Goal: Task Accomplishment & Management: Use online tool/utility

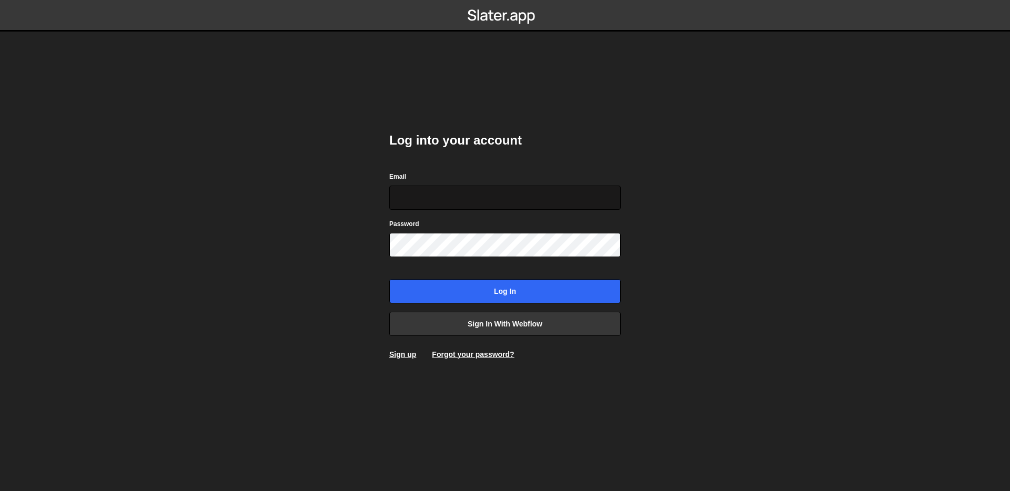
click at [470, 207] on input "Email" at bounding box center [505, 198] width 232 height 24
type input "[PERSON_NAME][EMAIL_ADDRESS][PERSON_NAME][DOMAIN_NAME]"
click at [389, 279] on input "Log in" at bounding box center [505, 291] width 232 height 24
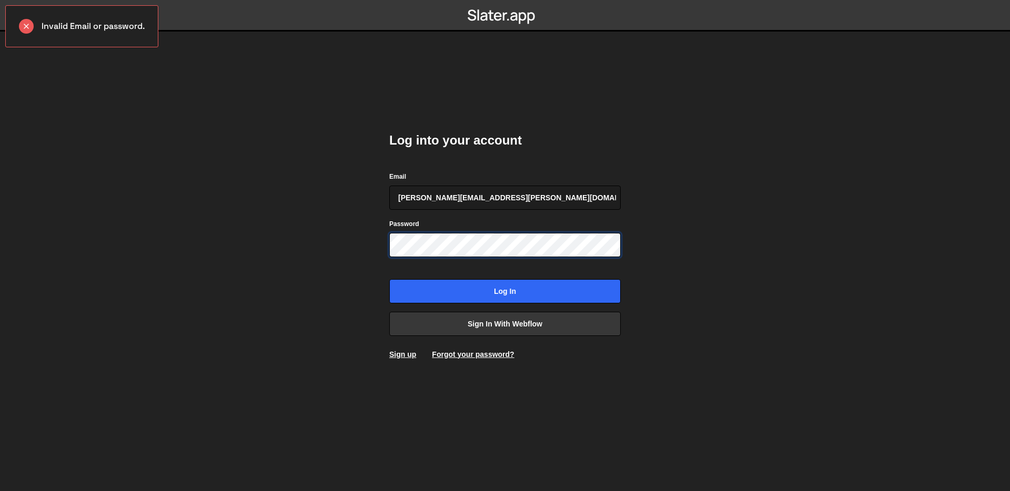
click at [389, 279] on input "Log in" at bounding box center [505, 291] width 232 height 24
click at [467, 357] on link "Forgot your password?" at bounding box center [473, 354] width 82 height 8
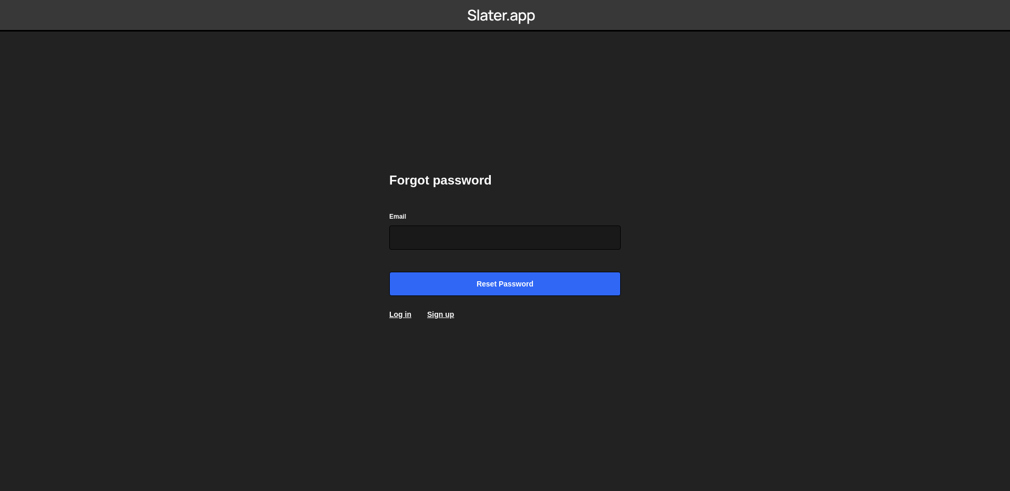
click at [443, 236] on input "Email" at bounding box center [505, 238] width 232 height 24
type input "jess.leriche@hotmail.fr"
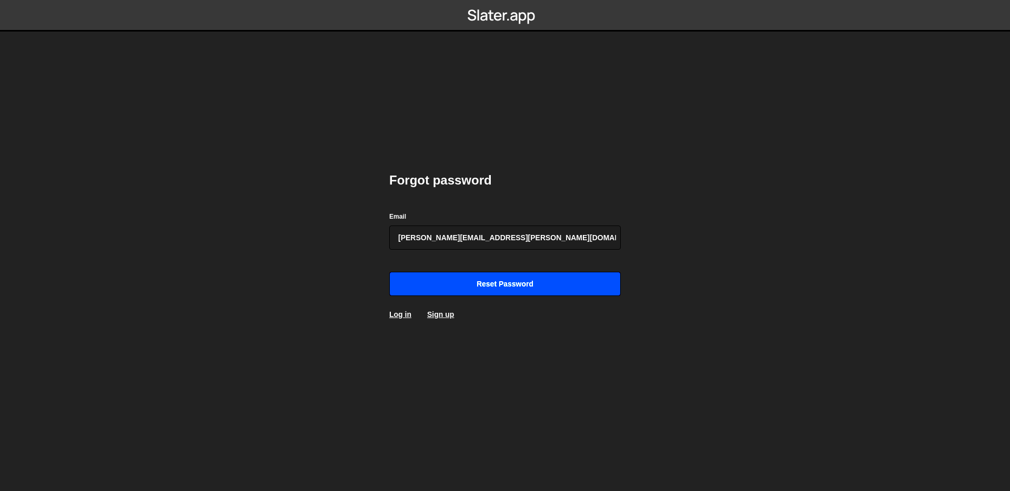
click at [480, 278] on input "Reset password" at bounding box center [505, 284] width 232 height 24
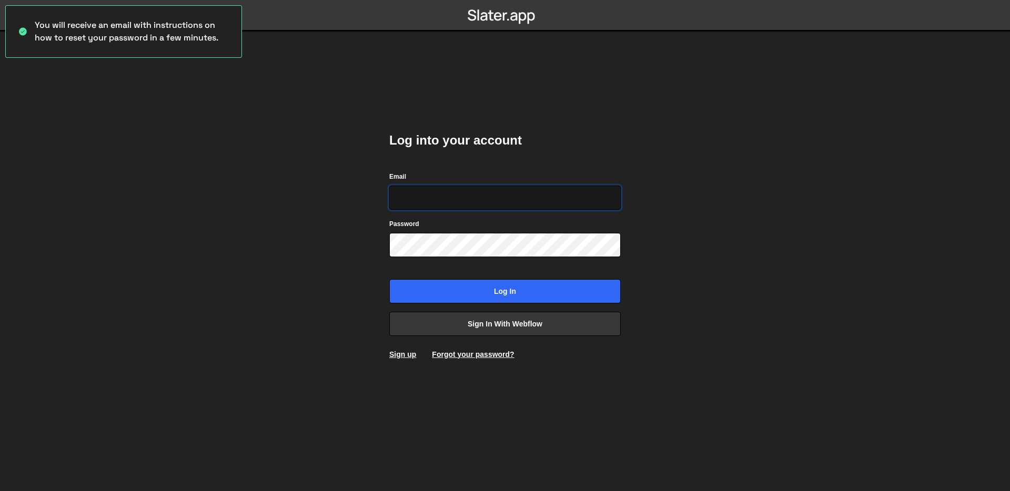
click at [541, 190] on input "Email" at bounding box center [505, 198] width 232 height 24
click at [694, 223] on body "You will receive an email with instructions on how to reset your password in a …" at bounding box center [505, 245] width 1010 height 491
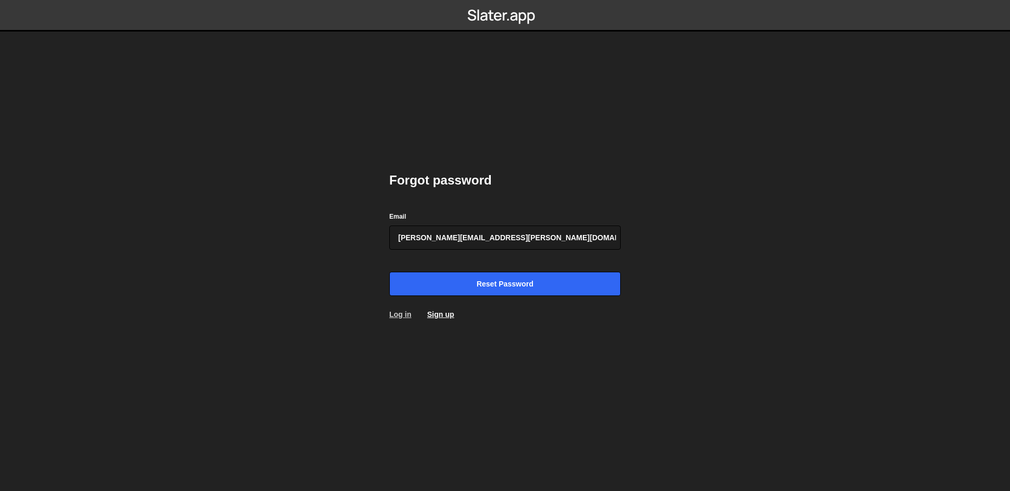
click at [405, 316] on link "Log in" at bounding box center [400, 314] width 22 height 8
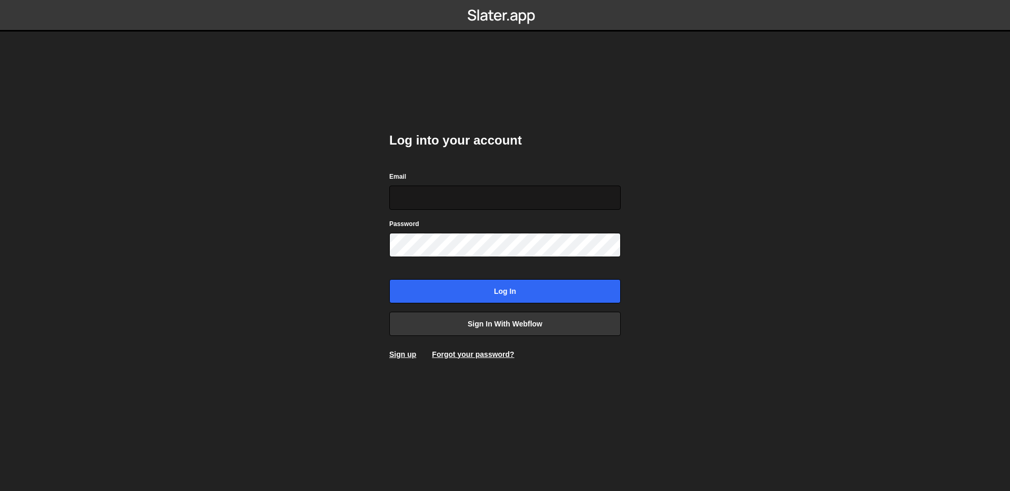
click at [460, 202] on input "Email" at bounding box center [505, 198] width 232 height 24
click at [463, 196] on input "Email" at bounding box center [505, 198] width 232 height 24
click at [457, 354] on link "Forgot your password?" at bounding box center [473, 354] width 82 height 8
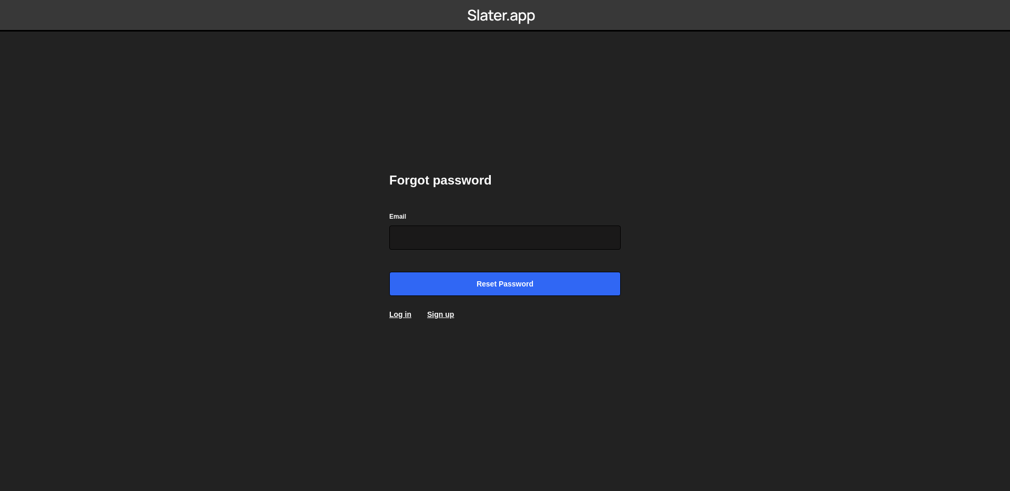
click at [467, 237] on input "Email" at bounding box center [505, 238] width 232 height 24
type input "[PERSON_NAME][EMAIL_ADDRESS][PERSON_NAME][DOMAIN_NAME]"
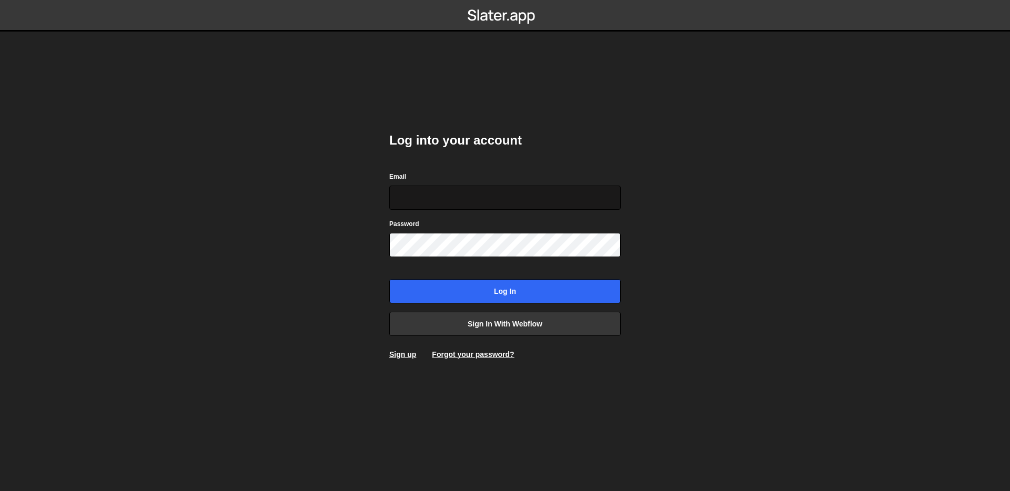
click at [450, 197] on input "Email" at bounding box center [505, 198] width 232 height 24
type input "jess.leriche@hotmail.fr"
click at [498, 203] on input "Email" at bounding box center [505, 198] width 232 height 24
type input "[PERSON_NAME][EMAIL_ADDRESS][PERSON_NAME][DOMAIN_NAME]"
click at [506, 18] on icon at bounding box center [502, 15] width 68 height 18
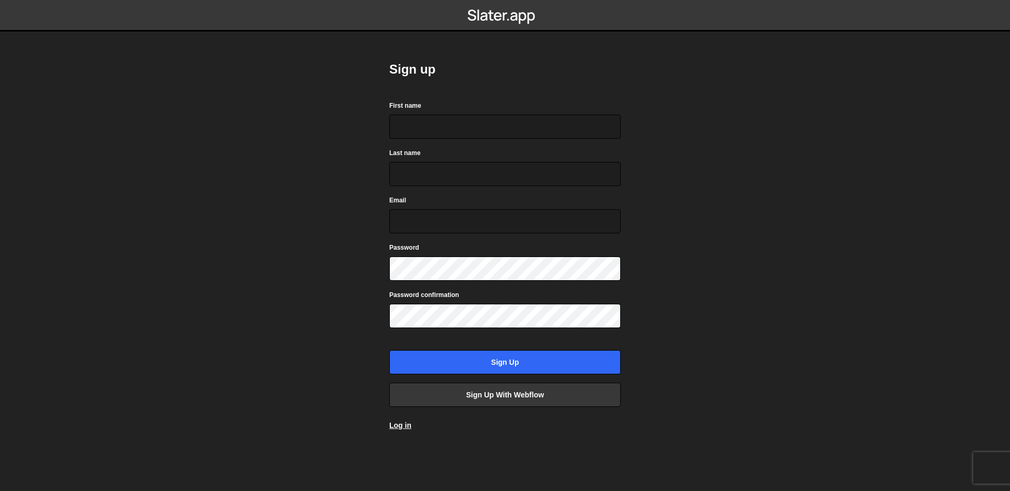
click at [411, 432] on div "Sign up First name Last name Email Password Password confirmation Sign up Sign …" at bounding box center [505, 245] width 232 height 401
click at [410, 429] on div "Log in" at bounding box center [400, 425] width 22 height 11
click at [410, 428] on link "Log in" at bounding box center [400, 425] width 22 height 8
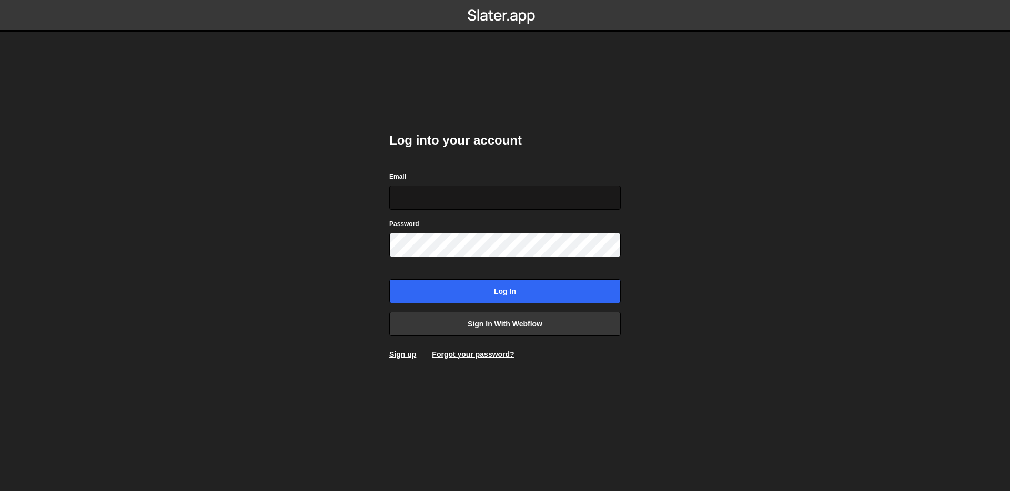
click at [451, 195] on input "Email" at bounding box center [505, 198] width 232 height 24
type input "[PERSON_NAME][EMAIL_ADDRESS][PERSON_NAME][DOMAIN_NAME]"
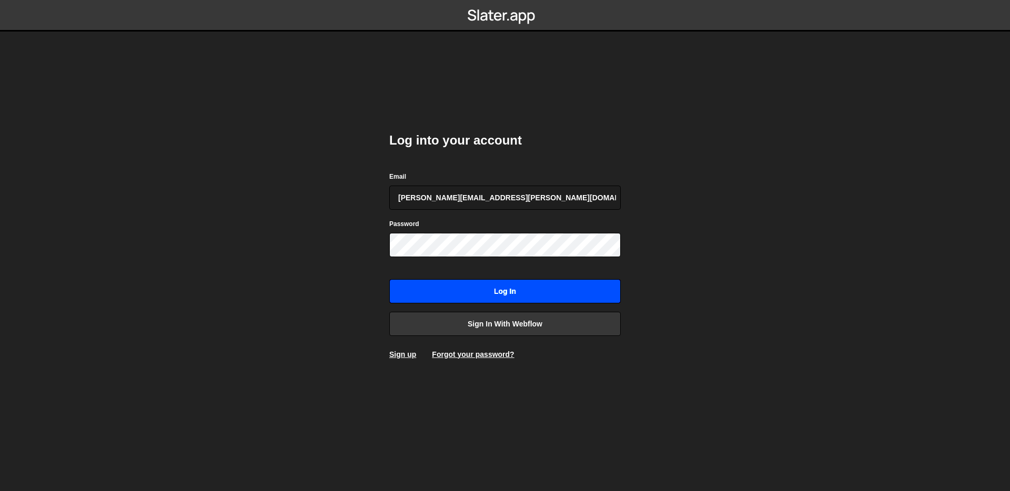
click at [485, 286] on input "Log in" at bounding box center [505, 291] width 232 height 24
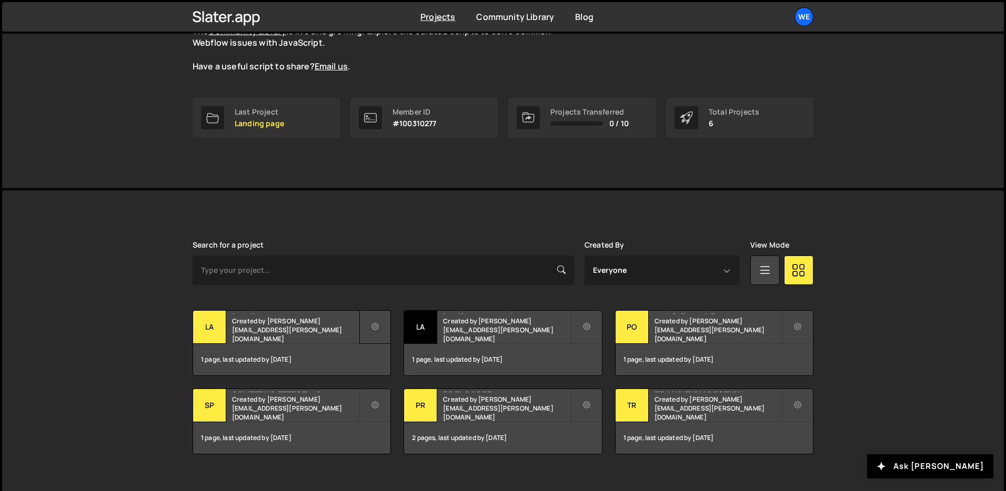
scroll to position [129, 0]
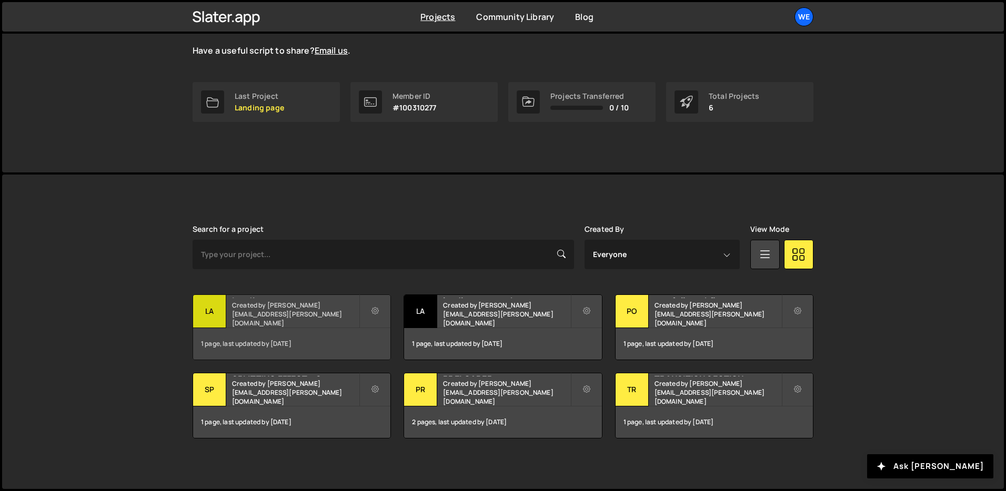
click at [282, 298] on h2 "Landing page" at bounding box center [295, 296] width 127 height 3
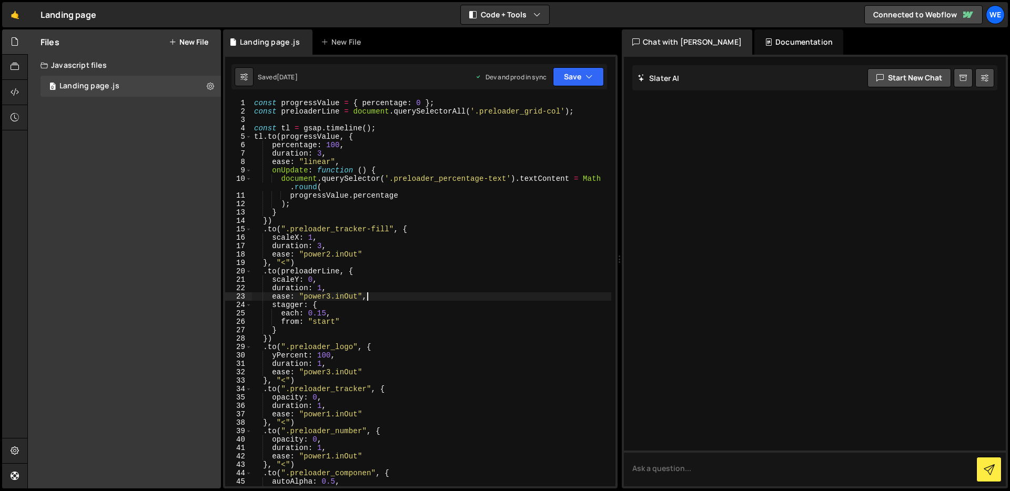
drag, startPoint x: 380, startPoint y: 300, endPoint x: 379, endPoint y: 307, distance: 6.9
click at [380, 301] on div "const progressValue = { percentage : 0 } ; const preloaderLine = document . que…" at bounding box center [431, 301] width 359 height 405
click at [257, 109] on div "const progressValue = { percentage : 0 } ; const preloaderLine = document . que…" at bounding box center [431, 301] width 359 height 405
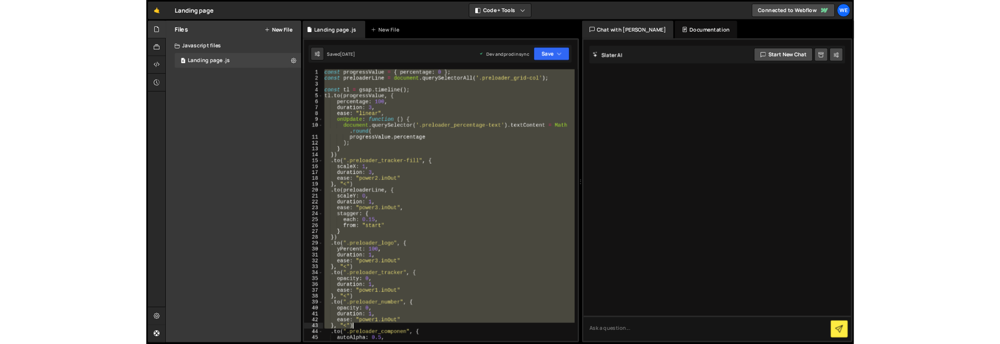
scroll to position [33, 0]
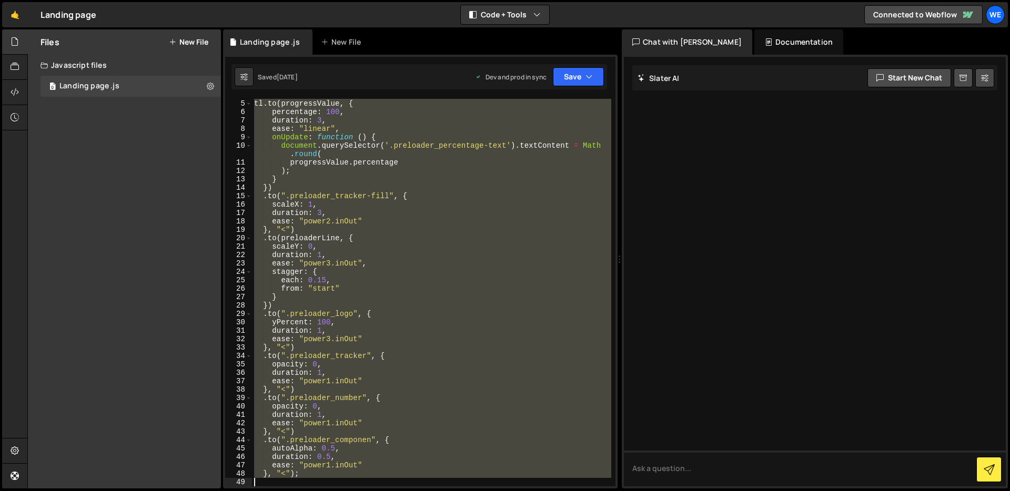
drag, startPoint x: 255, startPoint y: 103, endPoint x: 416, endPoint y: 488, distance: 418.2
click at [416, 491] on div "Hold on a sec... Are you certain you wish to leave this page? Any changes you'v…" at bounding box center [505, 245] width 1010 height 491
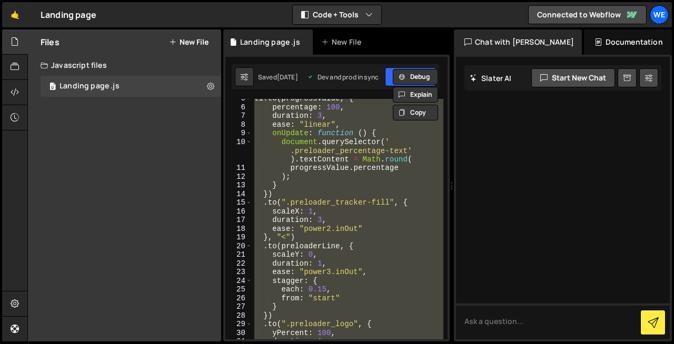
scroll to position [0, 0]
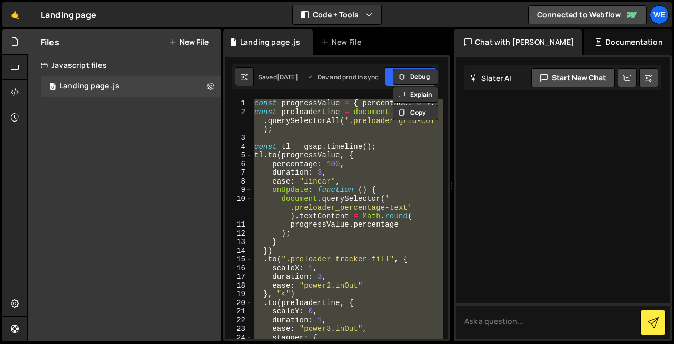
click at [352, 145] on div "const progressValue = { percentage : 0 } ; const preloaderLine = document . que…" at bounding box center [347, 219] width 191 height 240
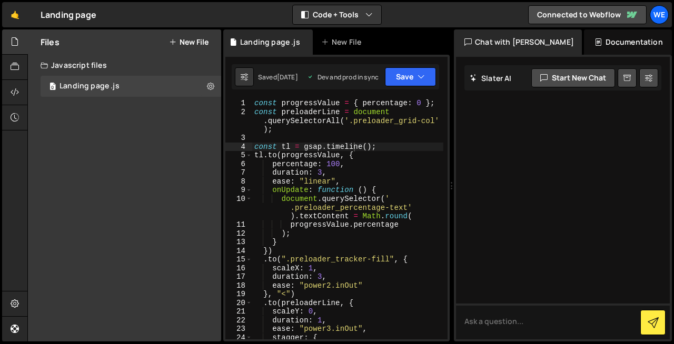
click at [219, 99] on div "Files New File Javascript files 0 Landing page .js 0 CSS files Copy share link …" at bounding box center [124, 185] width 193 height 312
click at [221, 99] on div "Files New File Javascript files 0 Landing page .js 0 CSS files Copy share link …" at bounding box center [350, 185] width 646 height 313
type textarea "tl.to(progressValue, {"
click at [425, 157] on div "const progressValue = { percentage : 0 } ; const preloaderLine = document . que…" at bounding box center [347, 228] width 191 height 258
click at [207, 136] on div "Files New File Javascript files 0 Landing page .js 0 CSS files Copy share link …" at bounding box center [124, 185] width 193 height 312
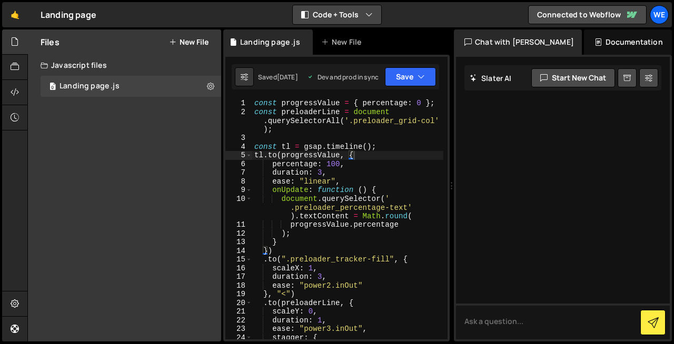
click at [374, 14] on button "Code + Tools" at bounding box center [337, 14] width 88 height 19
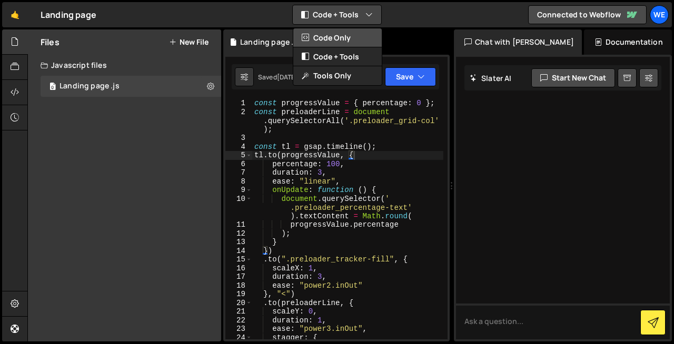
click at [357, 37] on button "Code Only" at bounding box center [337, 37] width 88 height 19
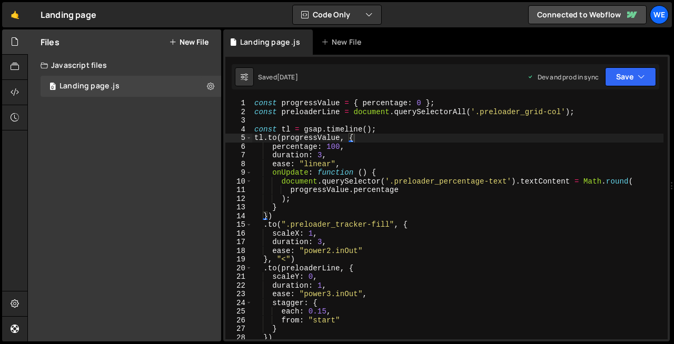
scroll to position [4, 0]
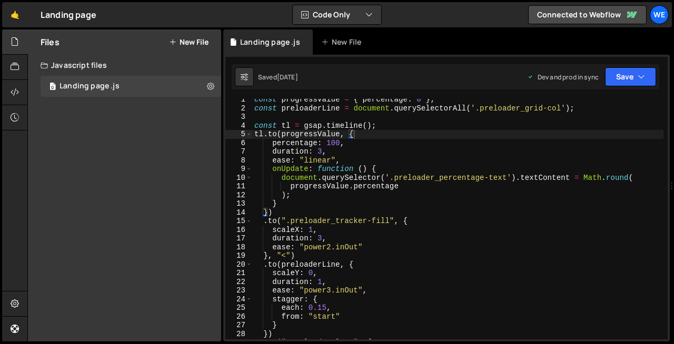
click at [517, 119] on div "const progressValue = { percentage : 0 } ; const preloaderLine = document . que…" at bounding box center [457, 224] width 411 height 258
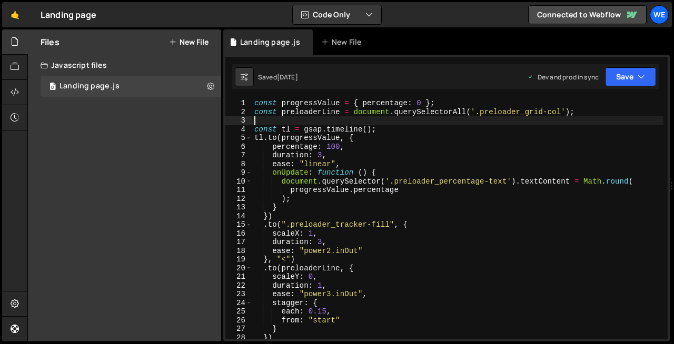
scroll to position [0, 0]
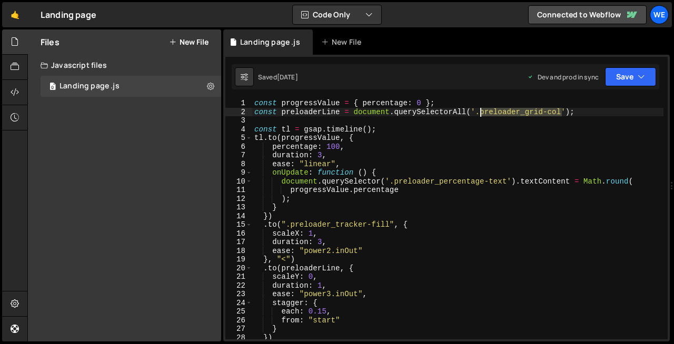
drag, startPoint x: 560, startPoint y: 112, endPoint x: 481, endPoint y: 115, distance: 79.0
click at [481, 115] on div "const progressValue = { percentage : 0 } ; const preloaderLine = document . que…" at bounding box center [457, 228] width 411 height 258
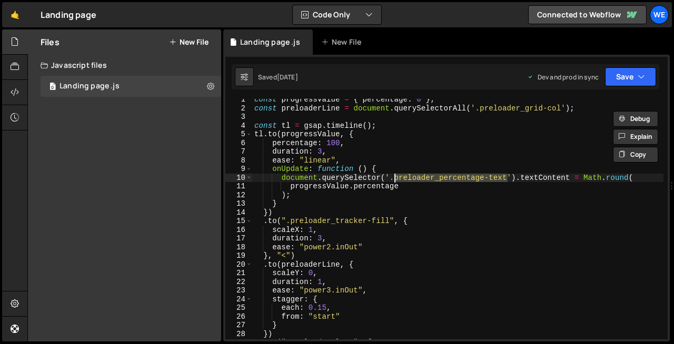
drag, startPoint x: 508, startPoint y: 177, endPoint x: 394, endPoint y: 180, distance: 114.2
click at [394, 180] on div "const progressValue = { percentage : 0 } ; const preloaderLine = document . que…" at bounding box center [457, 224] width 411 height 258
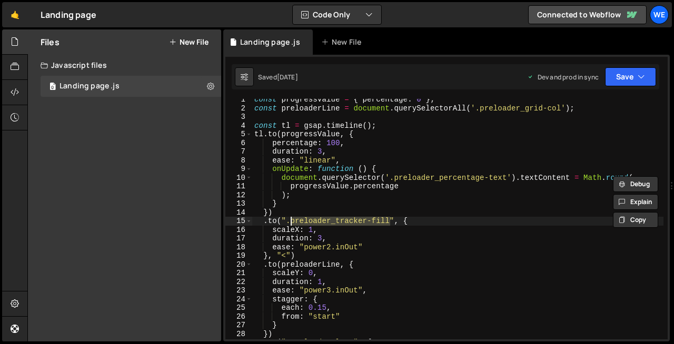
drag, startPoint x: 389, startPoint y: 223, endPoint x: 293, endPoint y: 224, distance: 96.3
click at [293, 224] on div "const progressValue = { percentage : 0 } ; const preloaderLine = document . que…" at bounding box center [457, 224] width 411 height 258
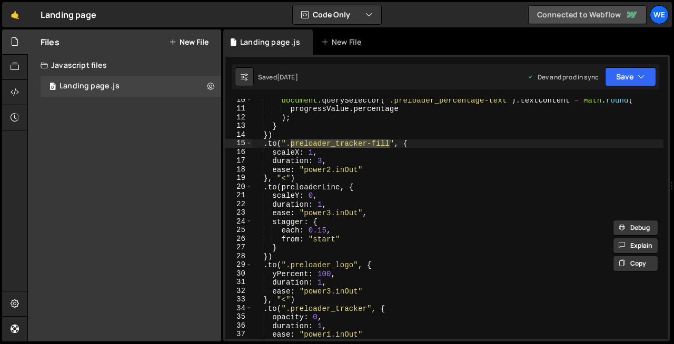
scroll to position [94, 0]
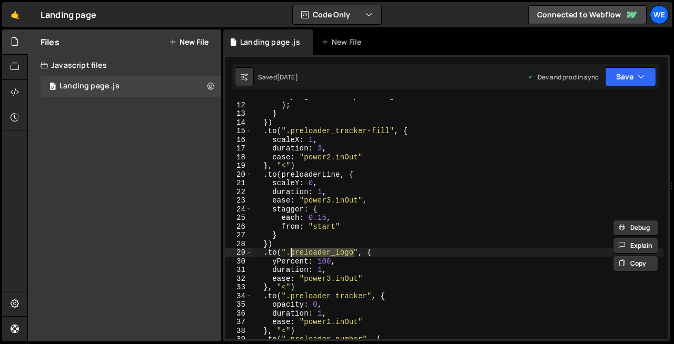
drag, startPoint x: 353, startPoint y: 255, endPoint x: 289, endPoint y: 252, distance: 64.3
click at [289, 252] on div "progressValue . percentage ) ; } }) . to ( ".preloader_tracker-fill" , { scaleX…" at bounding box center [457, 221] width 411 height 258
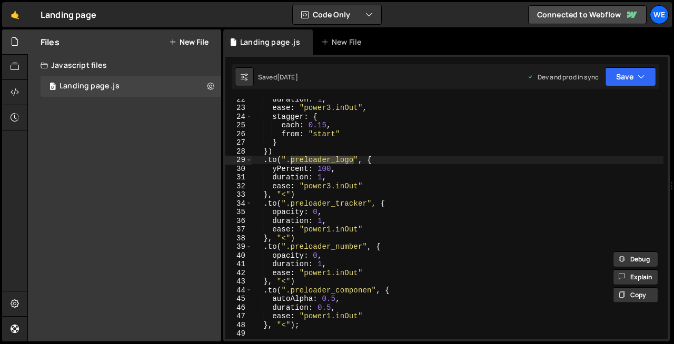
scroll to position [186, 0]
click at [332, 203] on div "duration : 1 , ease : "power3.inOut" , stagger : { each : 0.15 , from : "start"…" at bounding box center [457, 224] width 411 height 258
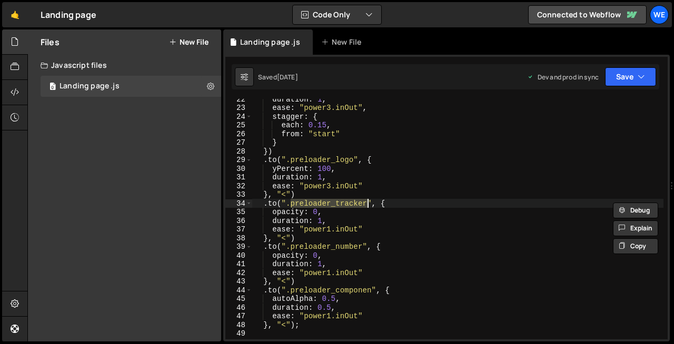
click at [349, 201] on div "duration : 1 , ease : "power3.inOut" , stagger : { each : 0.15 , from : "start"…" at bounding box center [457, 219] width 411 height 240
drag, startPoint x: 367, startPoint y: 202, endPoint x: 291, endPoint y: 200, distance: 76.3
click at [291, 200] on div "duration : 1 , ease : "power3.inOut" , stagger : { each : 0.15 , from : "start"…" at bounding box center [457, 224] width 411 height 258
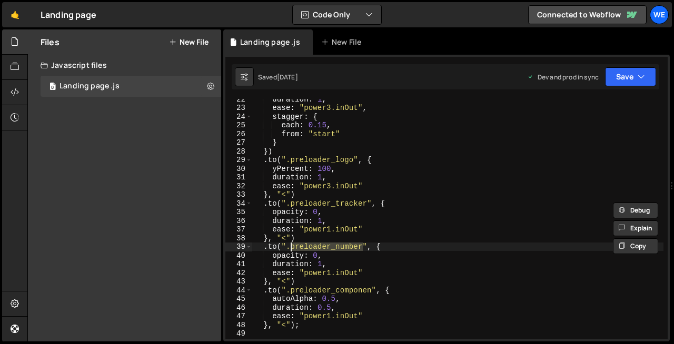
drag, startPoint x: 364, startPoint y: 246, endPoint x: 290, endPoint y: 246, distance: 73.1
click at [290, 246] on div "duration : 1 , ease : "power3.inOut" , stagger : { each : 0.15 , from : "start"…" at bounding box center [457, 224] width 411 height 258
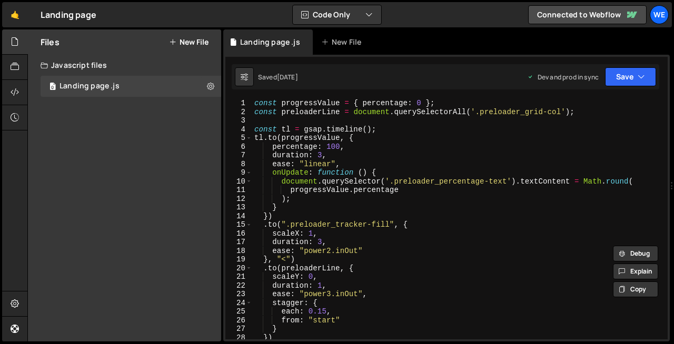
scroll to position [0, 0]
click at [429, 188] on div "const progressValue = { percentage : 0 } ; const preloaderLine = document . que…" at bounding box center [457, 228] width 411 height 258
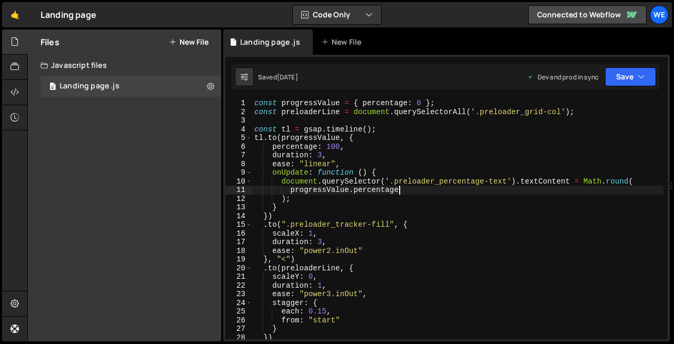
click at [297, 213] on div "const progressValue = { percentage : 0 } ; const preloaderLine = document . que…" at bounding box center [457, 228] width 411 height 258
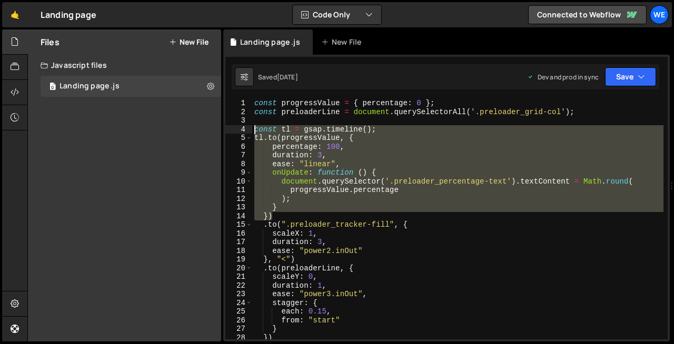
drag, startPoint x: 276, startPoint y: 215, endPoint x: 249, endPoint y: 127, distance: 91.2
click at [249, 127] on div "}) 1 2 3 4 5 6 7 8 9 10 11 12 13 14 15 16 17 18 19 20 21 22 23 24 25 26 27 28 2…" at bounding box center [446, 219] width 442 height 240
click at [403, 134] on div "const progressValue = { percentage : 0 } ; const preloaderLine = document . que…" at bounding box center [457, 219] width 411 height 240
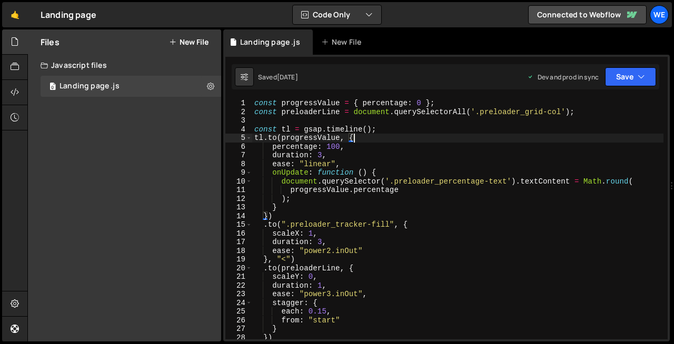
click at [295, 209] on div "const progressValue = { percentage : 0 } ; const preloaderLine = document . que…" at bounding box center [457, 228] width 411 height 258
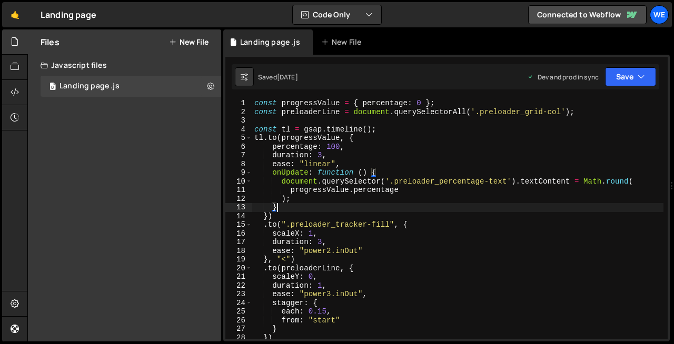
click at [284, 216] on div "const progressValue = { percentage : 0 } ; const preloaderLine = document . que…" at bounding box center [457, 228] width 411 height 258
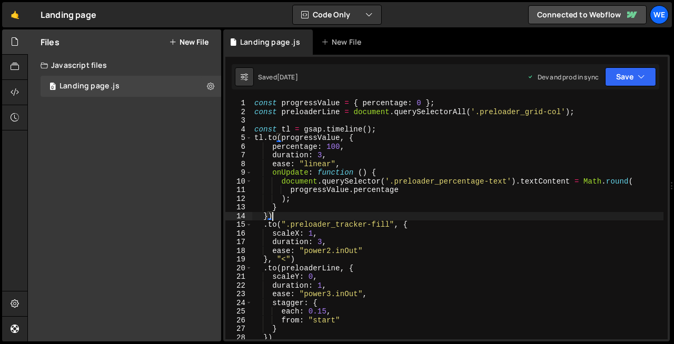
click at [269, 217] on div "const progressValue = { percentage : 0 } ; const preloaderLine = document . que…" at bounding box center [457, 228] width 411 height 258
click at [277, 217] on div "const progressValue = { percentage : 0 } ; const preloaderLine = document . que…" at bounding box center [457, 228] width 411 height 258
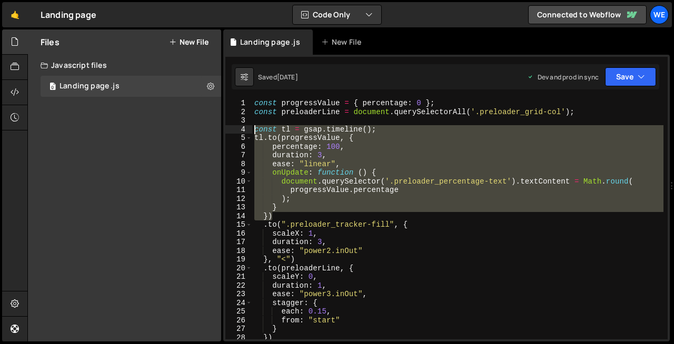
drag, startPoint x: 276, startPoint y: 215, endPoint x: 248, endPoint y: 132, distance: 88.2
click at [248, 132] on div "}) 1 2 3 4 5 6 7 8 9 10 11 12 13 14 15 16 17 18 19 20 21 22 23 24 25 26 27 28 2…" at bounding box center [446, 219] width 442 height 240
type textarea "const tl = gsap.timeline(); tl.to(progressValue, {"
